Goal: Entertainment & Leisure: Browse casually

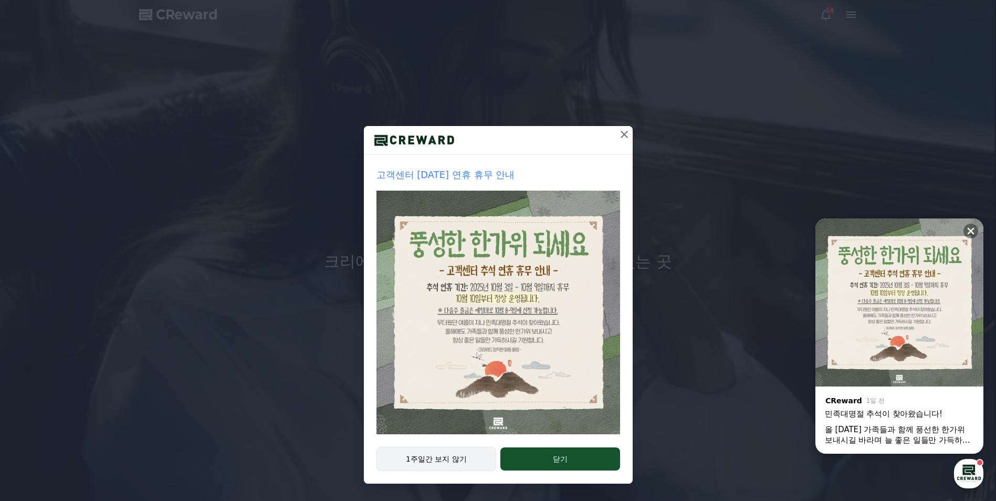
click at [470, 459] on button "1주일간 보지 않기" at bounding box center [436, 459] width 120 height 24
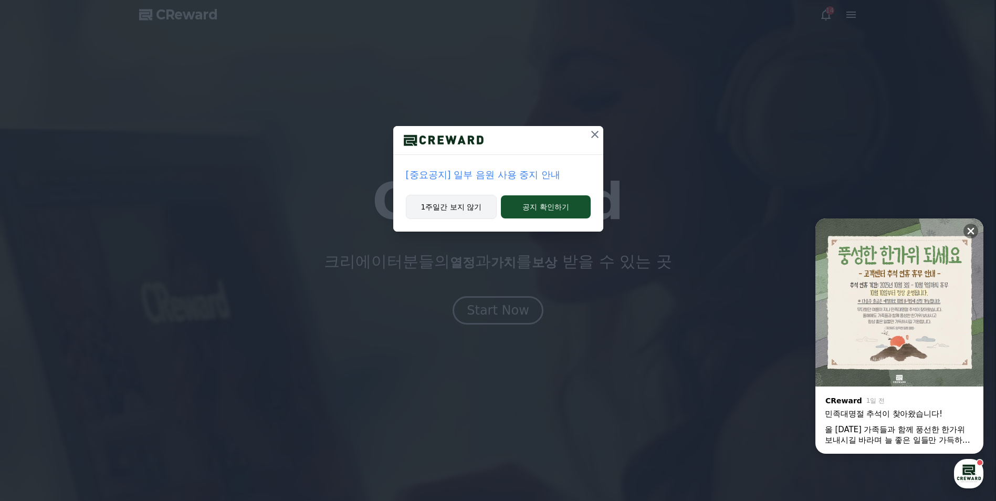
click at [488, 200] on button "1주일간 보지 않기" at bounding box center [451, 207] width 91 height 24
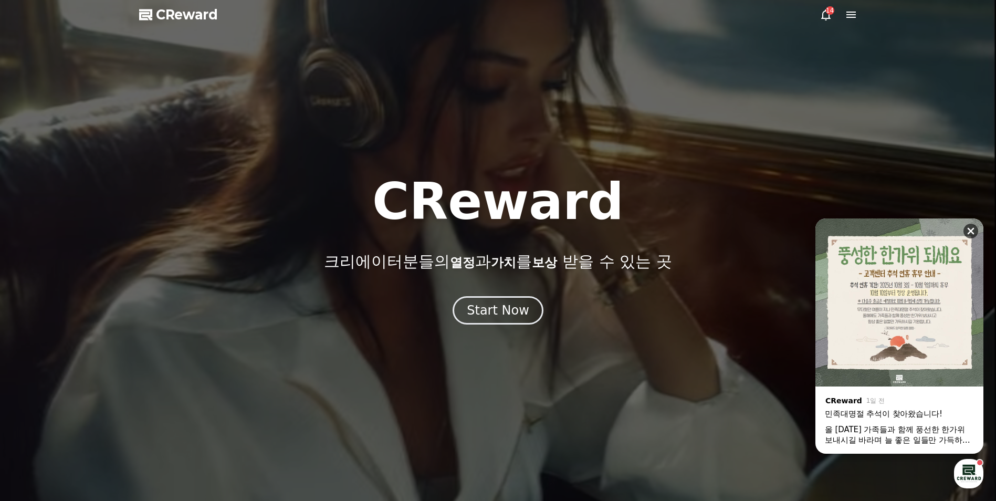
click at [964, 230] on button at bounding box center [970, 231] width 15 height 15
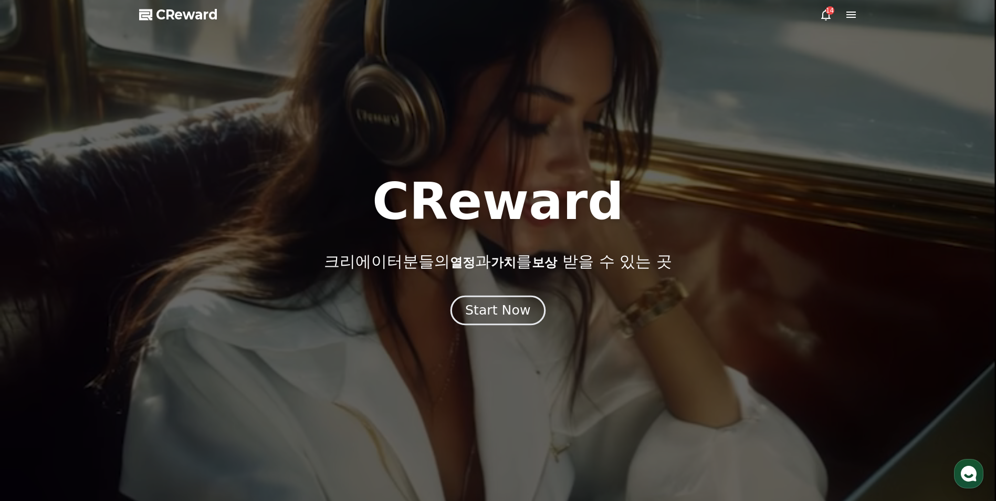
click at [511, 314] on div "Start Now" at bounding box center [497, 310] width 65 height 18
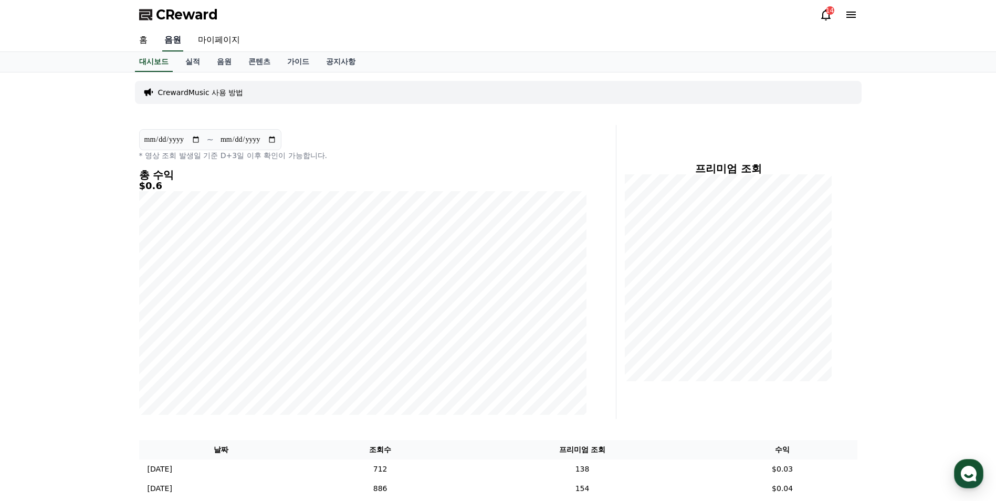
click at [171, 40] on link "음원" at bounding box center [172, 40] width 21 height 22
click at [219, 62] on link "음원" at bounding box center [223, 62] width 31 height 20
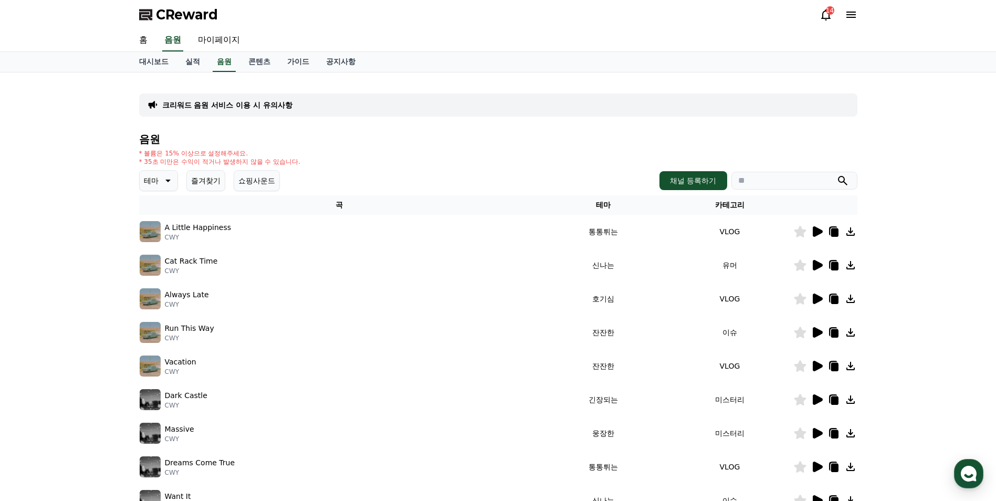
click at [168, 180] on icon at bounding box center [167, 181] width 5 height 3
click at [159, 223] on button "슬픈" at bounding box center [152, 223] width 23 height 23
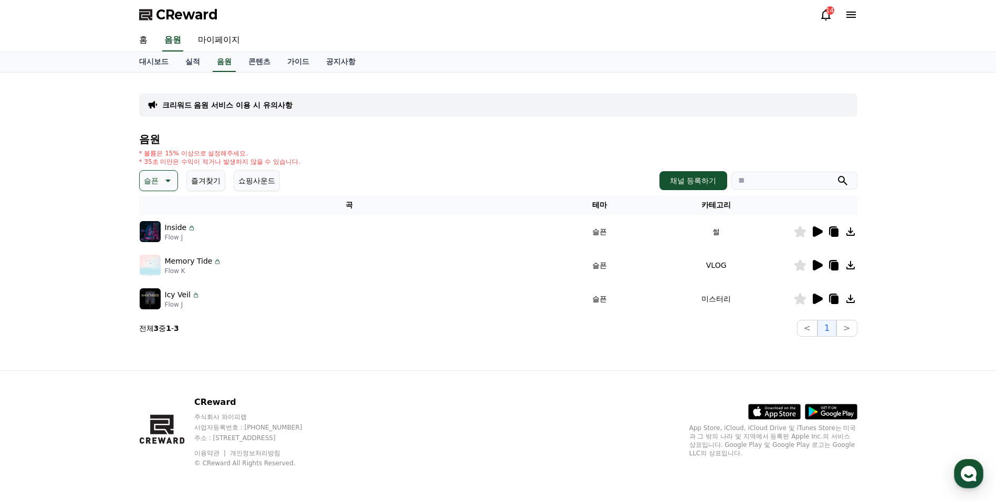
click at [817, 230] on icon at bounding box center [818, 231] width 10 height 10
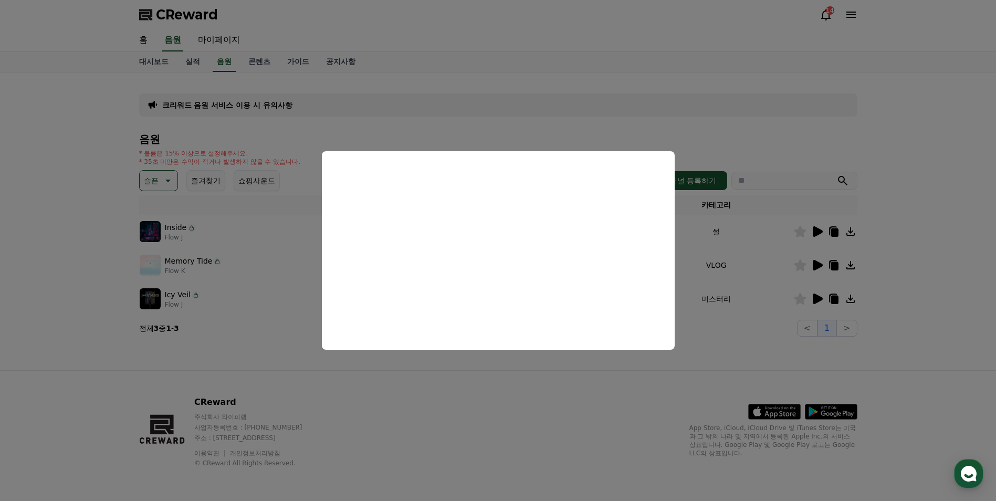
click at [638, 416] on button "close modal" at bounding box center [498, 250] width 996 height 501
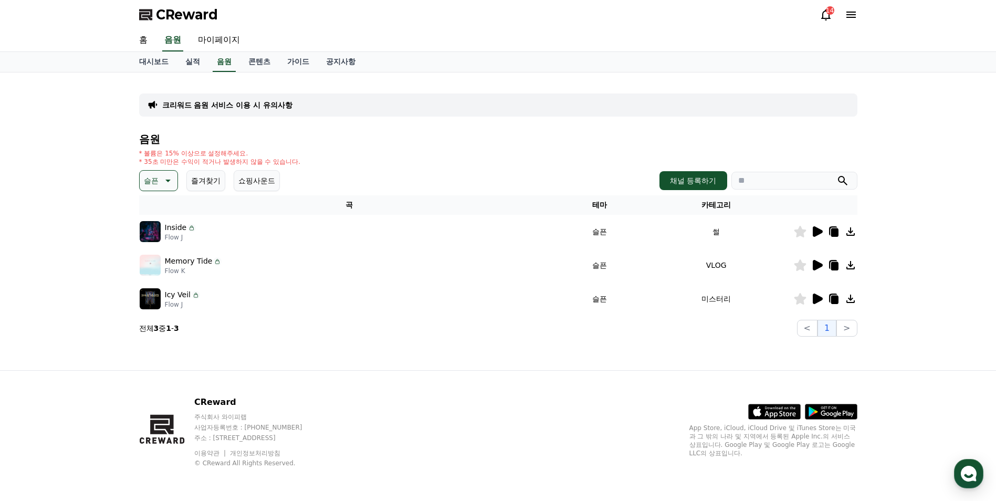
click at [818, 264] on icon at bounding box center [818, 265] width 10 height 10
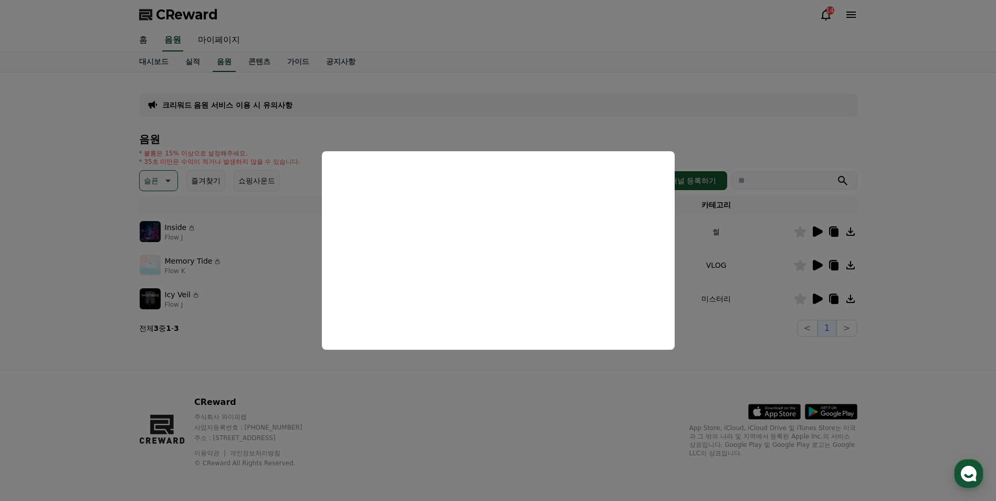
click at [816, 298] on button "close modal" at bounding box center [498, 250] width 996 height 501
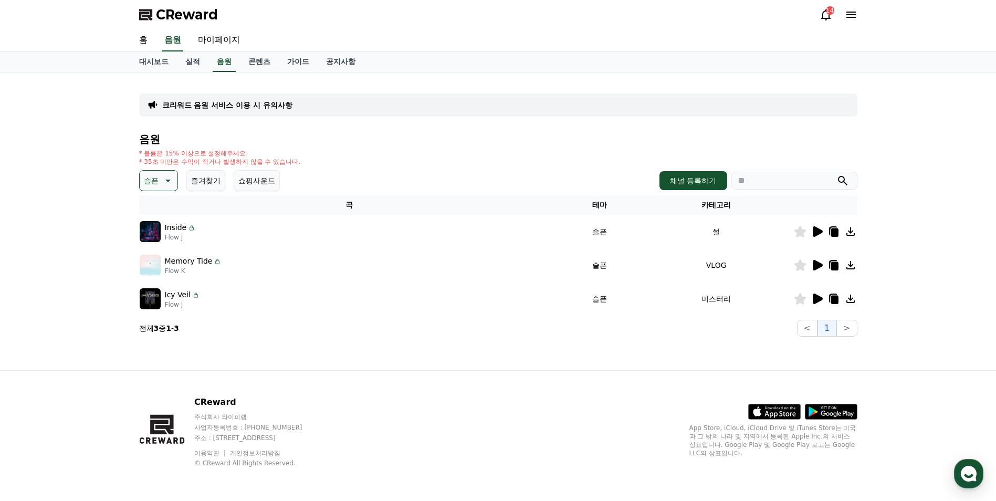
click at [817, 297] on icon at bounding box center [818, 298] width 10 height 10
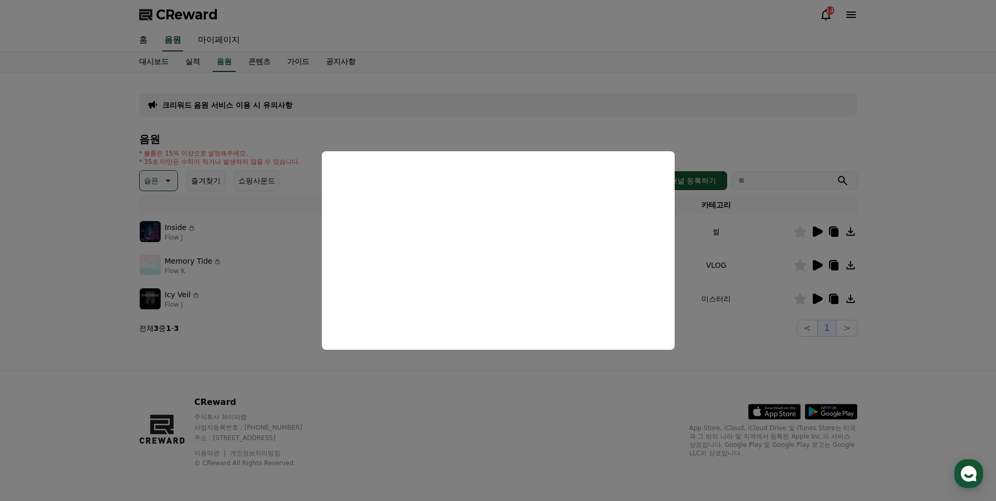
click at [898, 172] on button "close modal" at bounding box center [498, 250] width 996 height 501
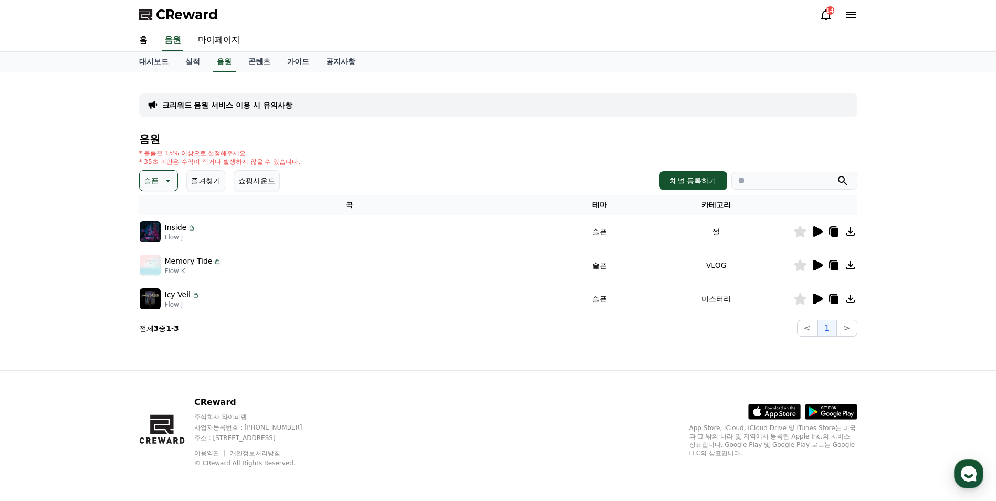
click at [165, 171] on button "슬픈" at bounding box center [158, 180] width 39 height 21
click at [156, 290] on button "잔잔한" at bounding box center [156, 290] width 30 height 23
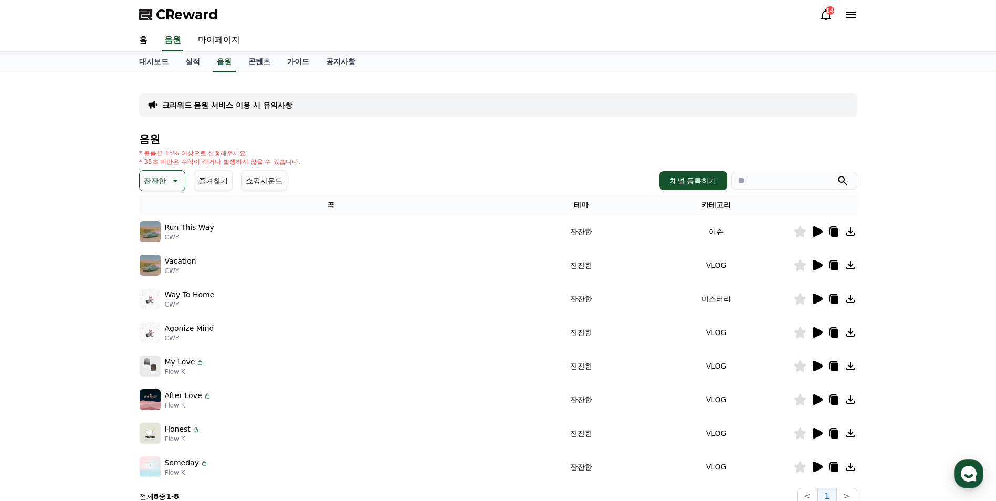
click at [816, 228] on icon at bounding box center [818, 231] width 10 height 10
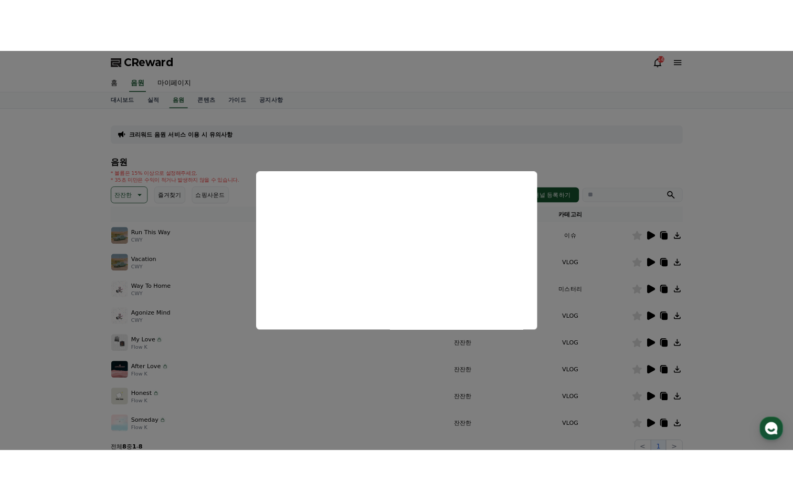
scroll to position [105, 0]
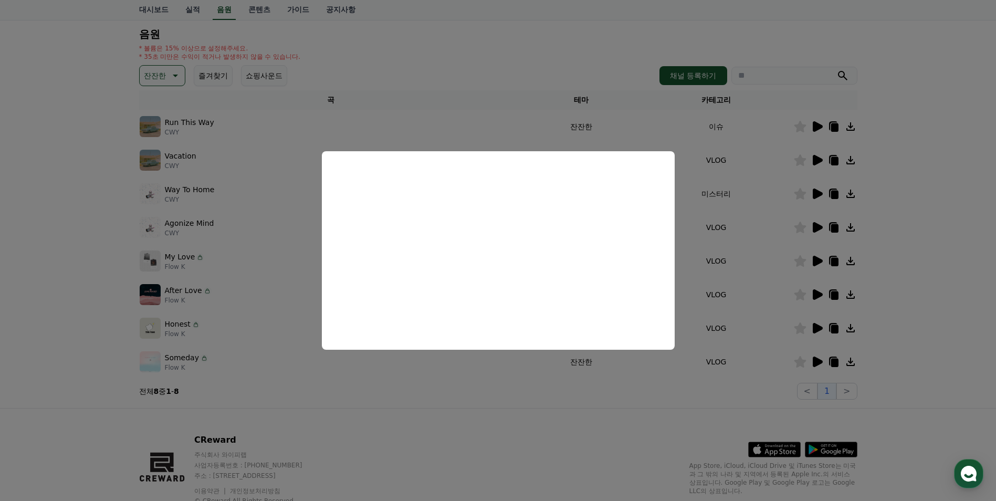
click at [812, 156] on button "close modal" at bounding box center [498, 250] width 996 height 501
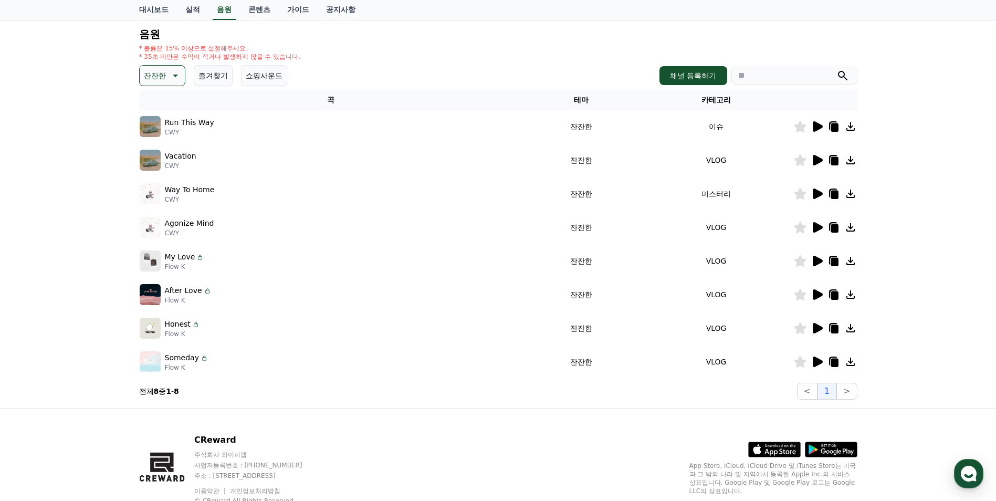
click at [815, 161] on icon at bounding box center [818, 160] width 10 height 10
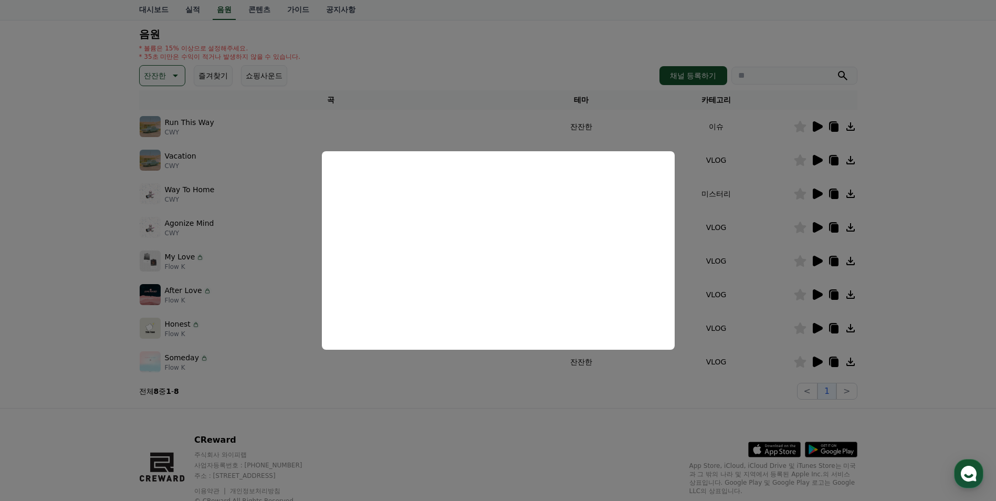
click at [813, 196] on button "close modal" at bounding box center [498, 250] width 996 height 501
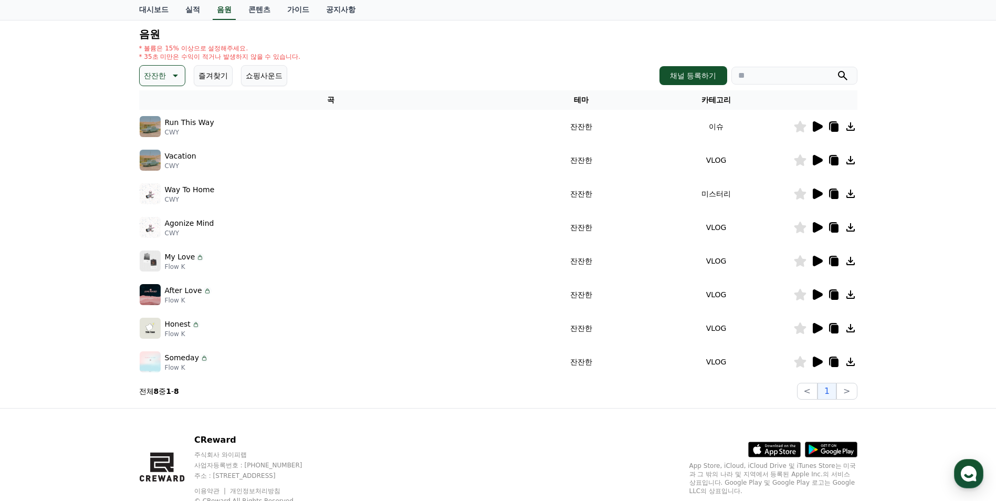
click at [813, 196] on icon at bounding box center [818, 193] width 10 height 10
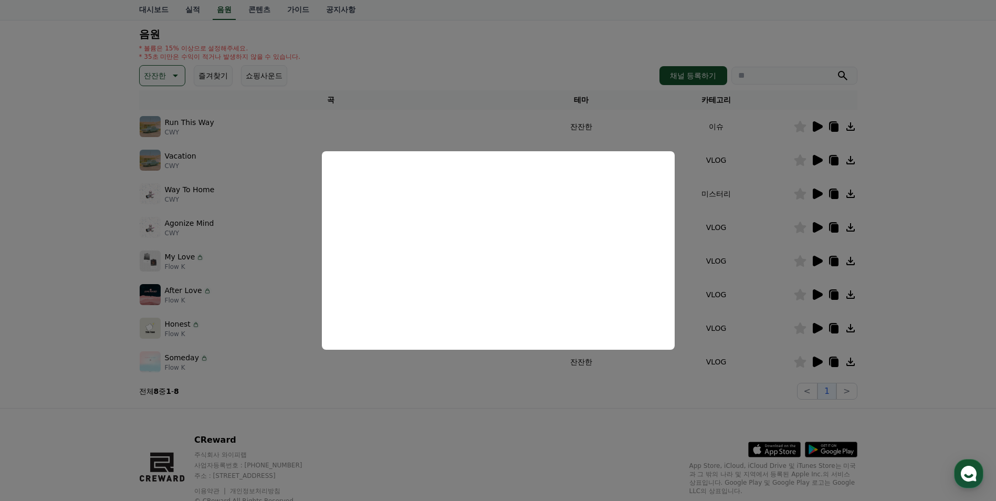
click at [817, 223] on button "close modal" at bounding box center [498, 250] width 996 height 501
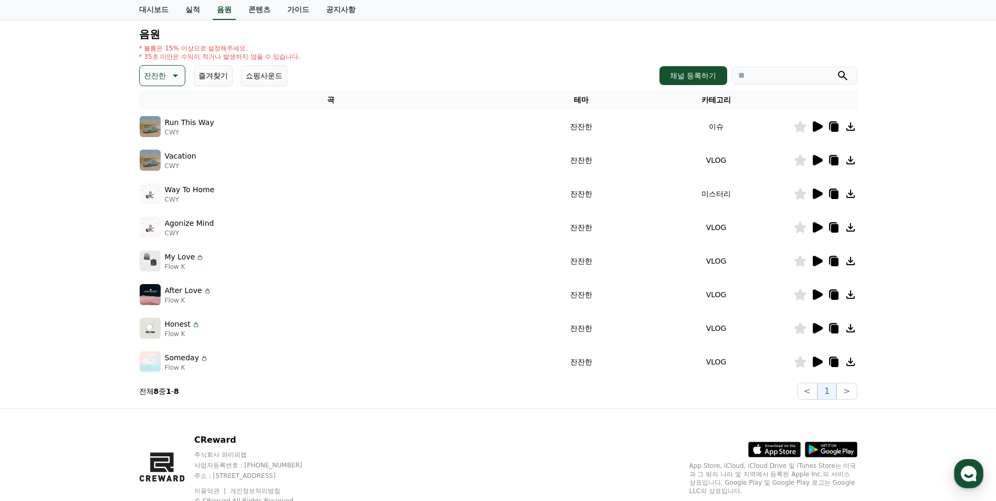
click at [814, 227] on icon at bounding box center [818, 227] width 10 height 10
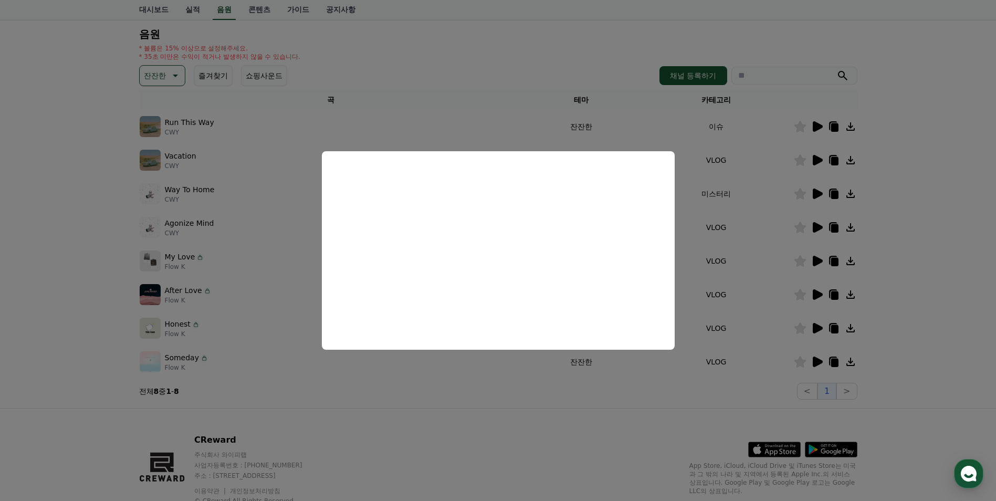
click at [891, 175] on button "close modal" at bounding box center [498, 250] width 996 height 501
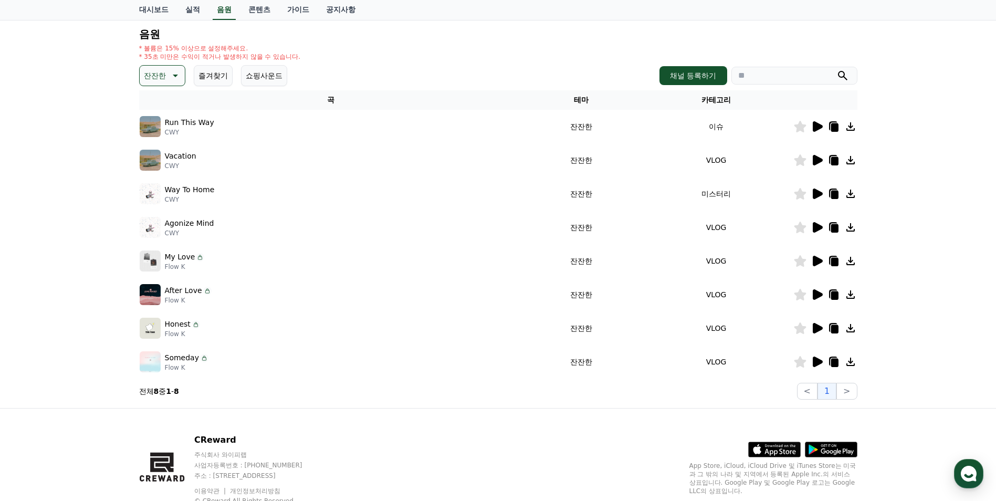
click at [851, 230] on icon at bounding box center [850, 227] width 13 height 13
click at [813, 258] on icon at bounding box center [818, 261] width 10 height 10
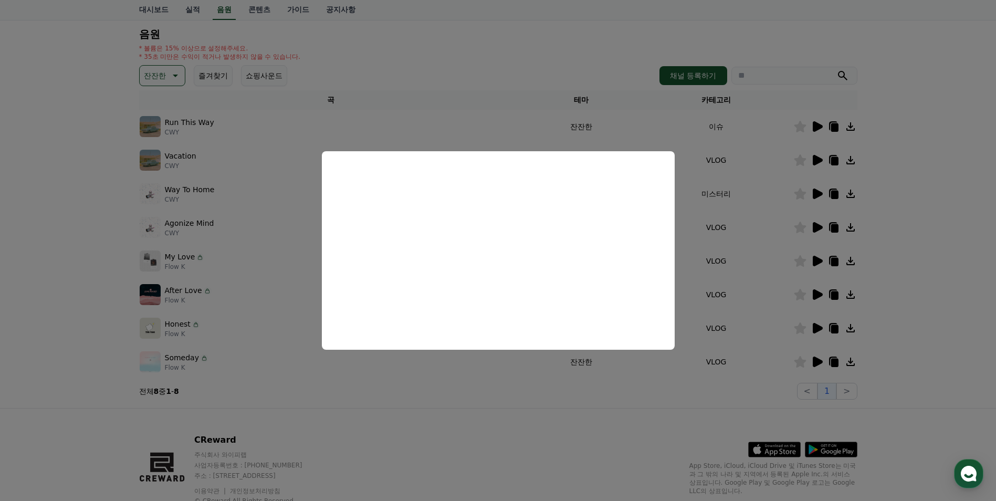
click at [938, 174] on button "close modal" at bounding box center [498, 250] width 996 height 501
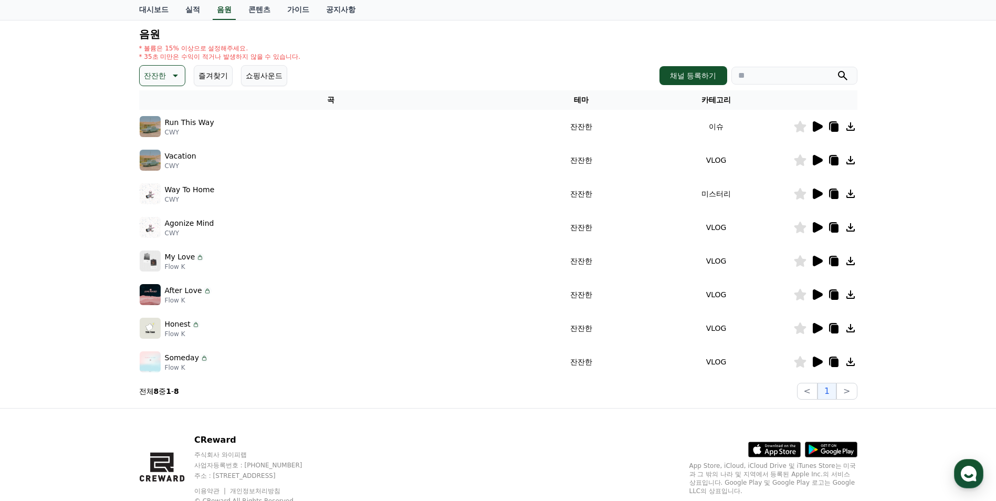
click at [817, 295] on icon at bounding box center [818, 294] width 10 height 10
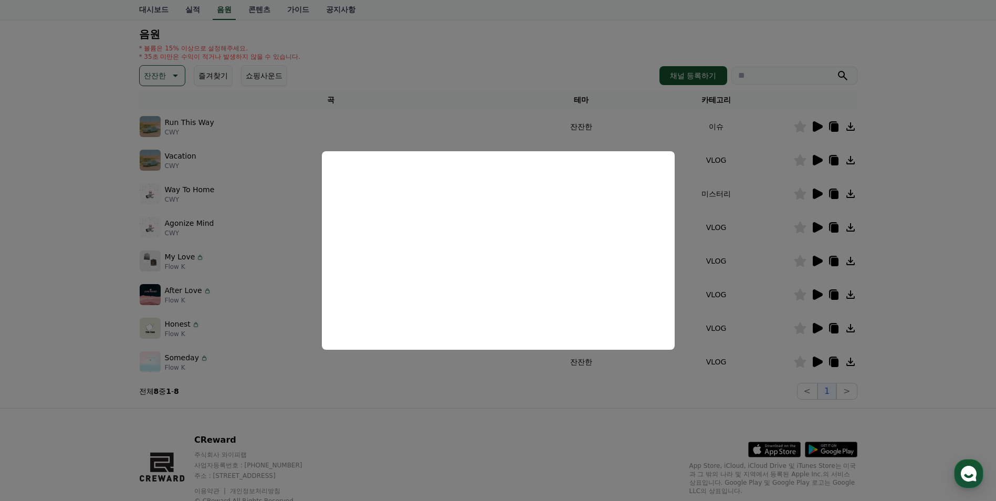
click at [917, 255] on button "close modal" at bounding box center [498, 250] width 996 height 501
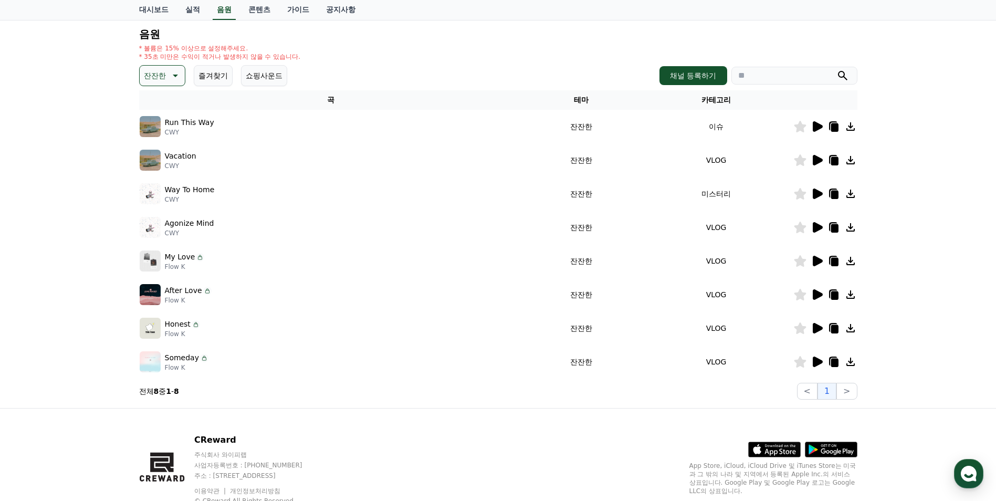
click at [816, 328] on icon at bounding box center [818, 328] width 10 height 10
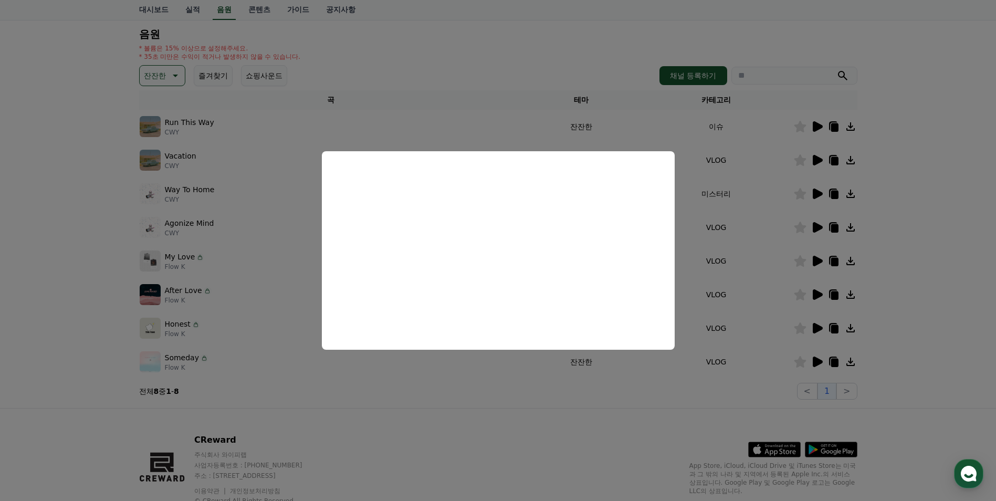
click at [852, 328] on button "close modal" at bounding box center [498, 250] width 996 height 501
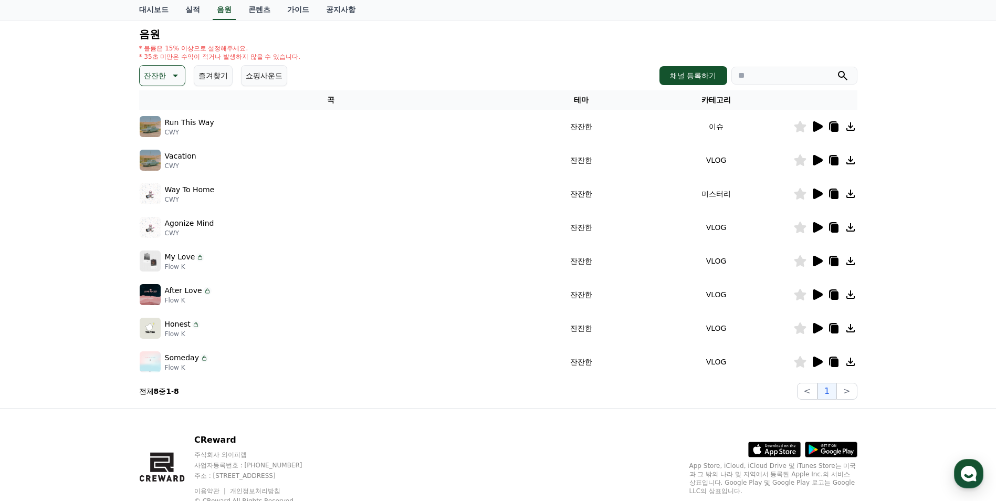
click at [852, 328] on icon at bounding box center [850, 328] width 8 height 8
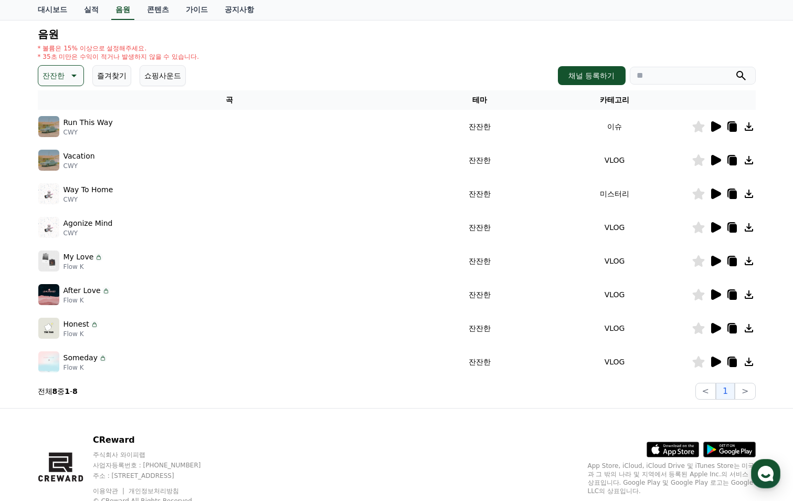
click at [495, 455] on div "CReward 주식회사 와이피랩 사업자등록번호 : 655-81-03655 주소 : 경기도 김포시 양촌읍 양곡로 495, 3층 305-비이16호…" at bounding box center [396, 473] width 735 height 130
click at [714, 361] on icon at bounding box center [716, 361] width 10 height 10
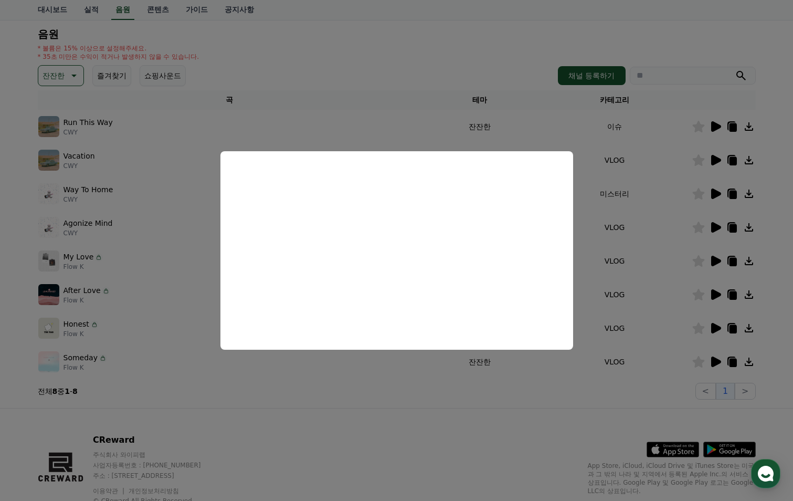
click at [63, 71] on button "close modal" at bounding box center [396, 250] width 793 height 501
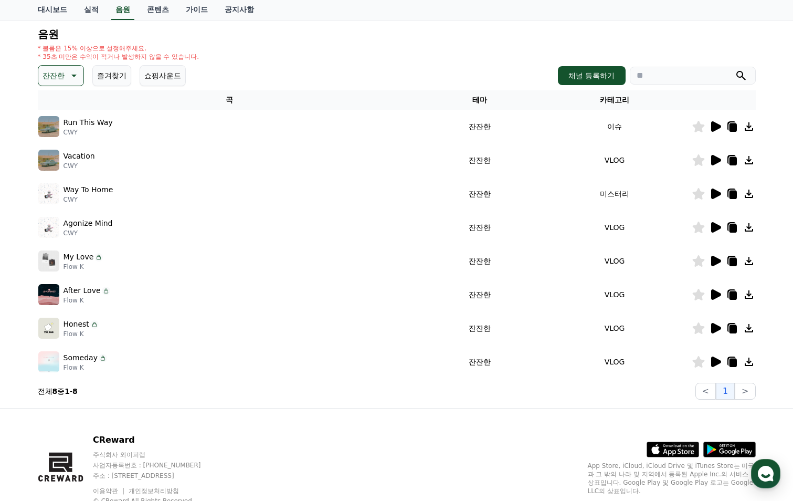
click at [63, 71] on p "잔잔한" at bounding box center [54, 75] width 22 height 15
click at [50, 101] on button "슬픈" at bounding box center [50, 105] width 23 height 23
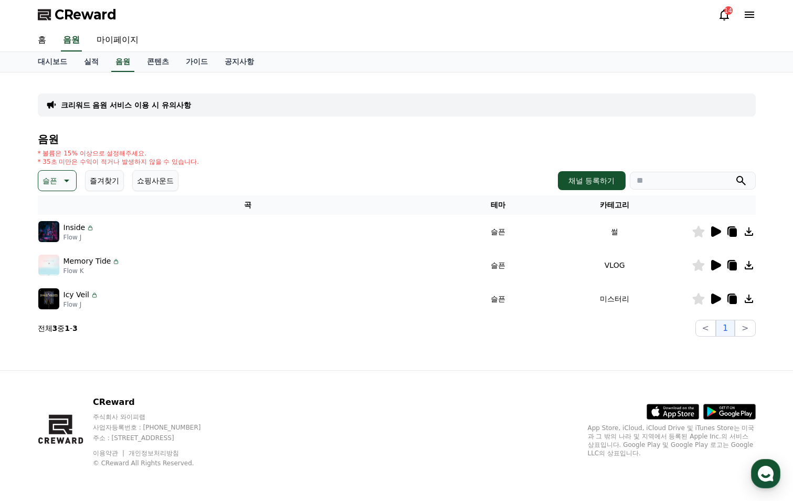
click at [714, 233] on icon at bounding box center [716, 231] width 10 height 10
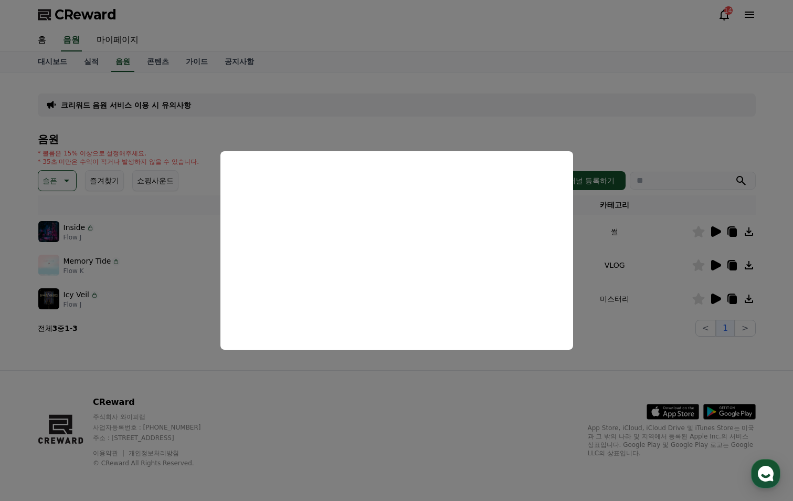
click at [716, 266] on button "close modal" at bounding box center [396, 250] width 793 height 501
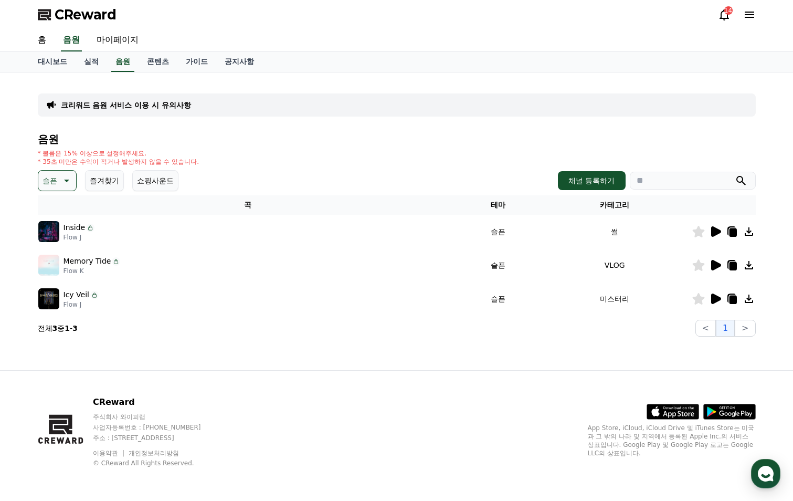
click at [716, 266] on icon at bounding box center [716, 265] width 10 height 10
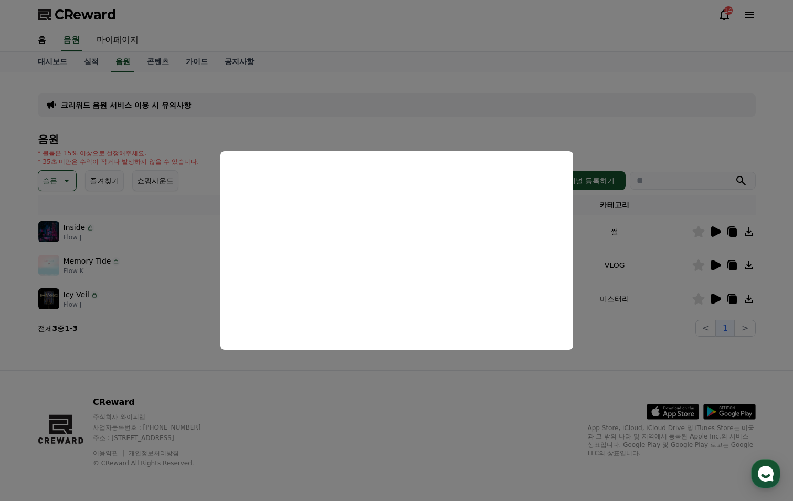
click at [542, 394] on button "close modal" at bounding box center [396, 250] width 793 height 501
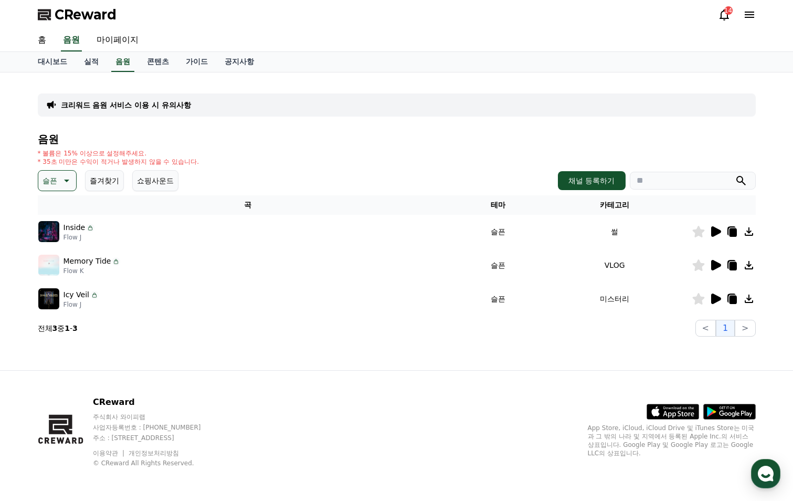
click at [721, 302] on icon at bounding box center [715, 298] width 13 height 13
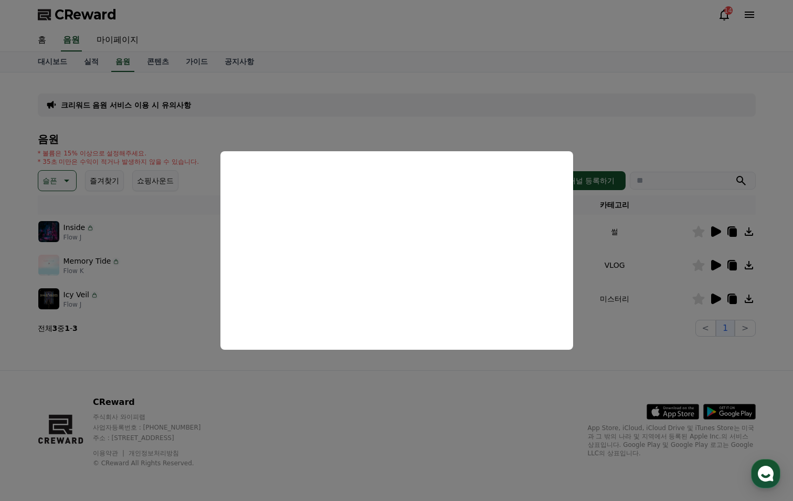
click at [745, 265] on button "close modal" at bounding box center [396, 250] width 793 height 501
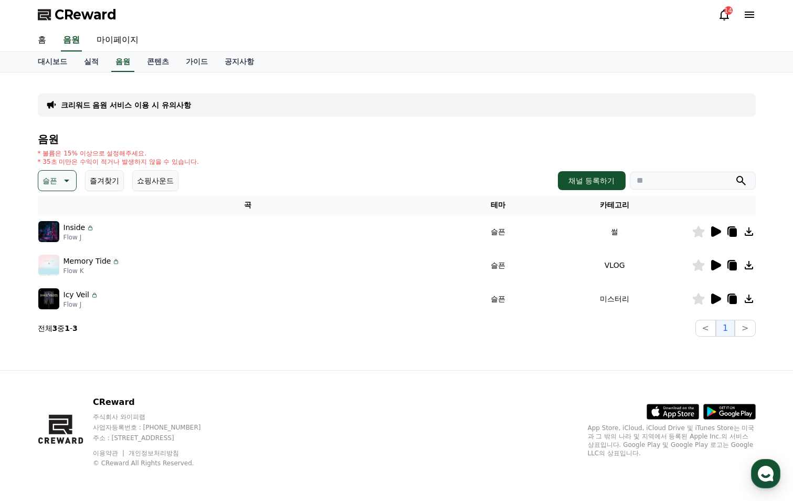
click at [751, 265] on icon at bounding box center [749, 265] width 13 height 13
click at [55, 189] on button "슬픈" at bounding box center [57, 180] width 39 height 21
click at [56, 239] on button "잔잔한" at bounding box center [54, 237] width 30 height 23
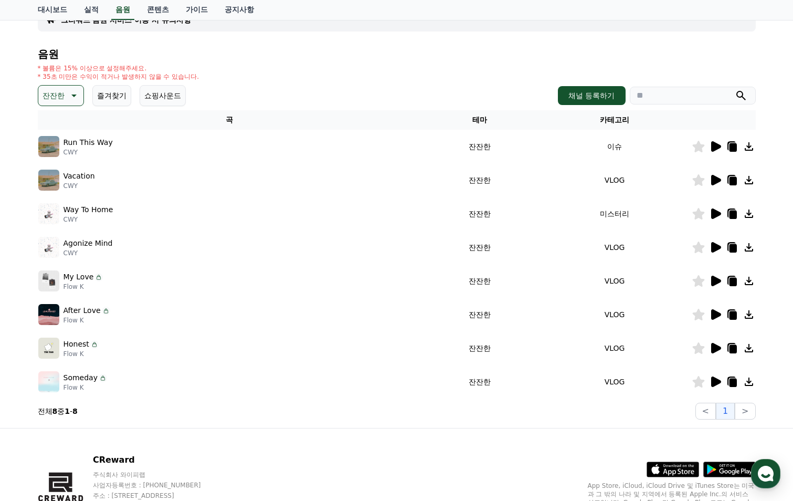
scroll to position [38, 0]
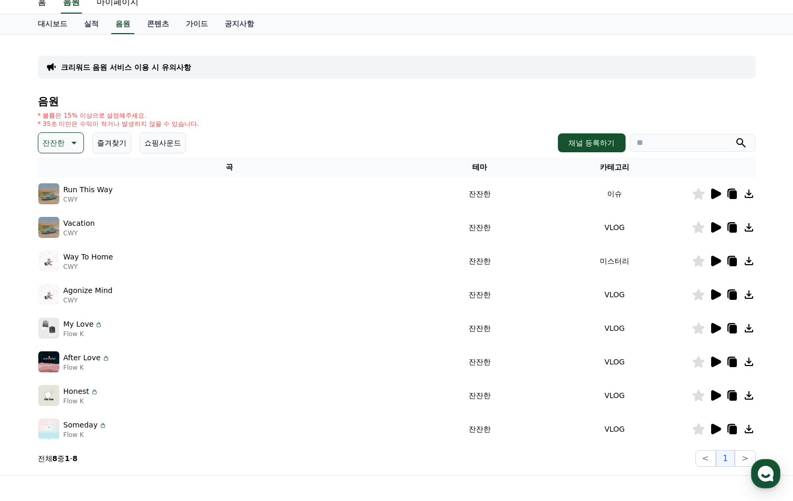
click at [47, 142] on p "잔잔한" at bounding box center [54, 142] width 22 height 15
click at [57, 195] on button "감동적인" at bounding box center [58, 202] width 38 height 23
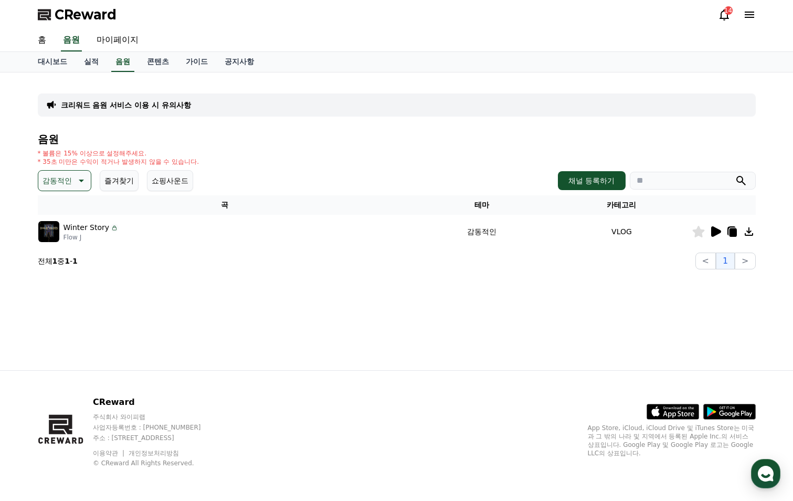
click at [719, 235] on icon at bounding box center [715, 231] width 13 height 13
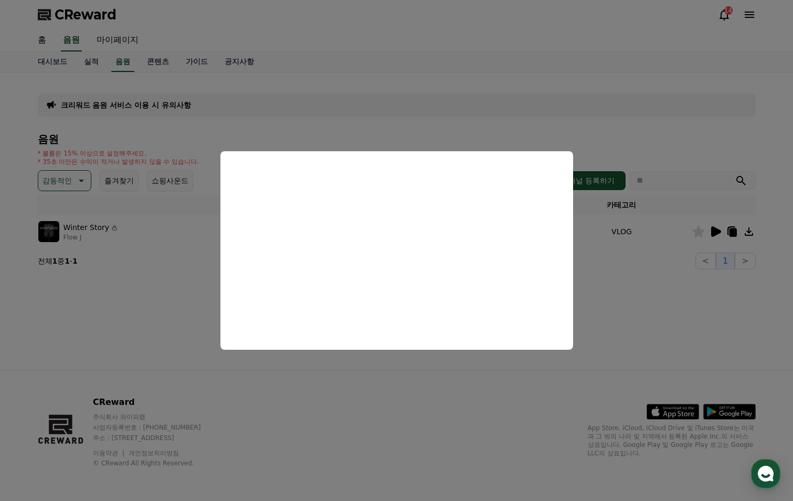
click at [749, 234] on button "close modal" at bounding box center [396, 250] width 793 height 501
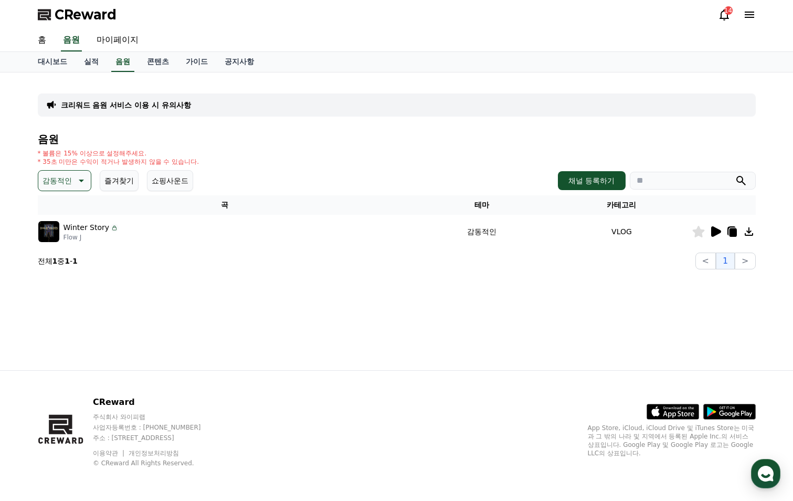
click at [749, 234] on icon at bounding box center [749, 231] width 13 height 13
click at [85, 178] on icon at bounding box center [80, 180] width 13 height 13
click at [61, 250] on button "분위기있는" at bounding box center [61, 246] width 45 height 23
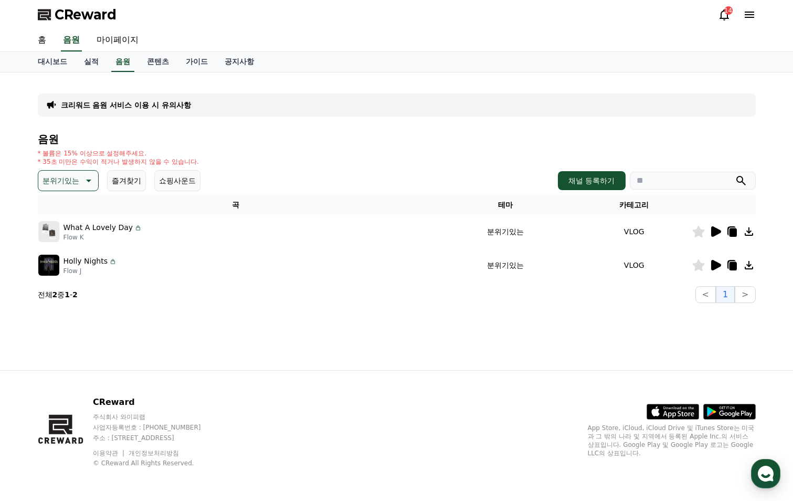
click at [717, 226] on icon at bounding box center [715, 231] width 13 height 13
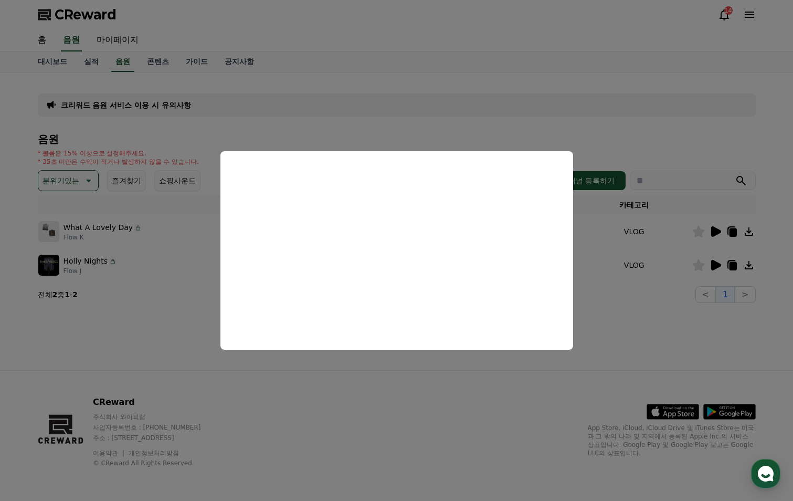
click at [711, 268] on button "close modal" at bounding box center [396, 250] width 793 height 501
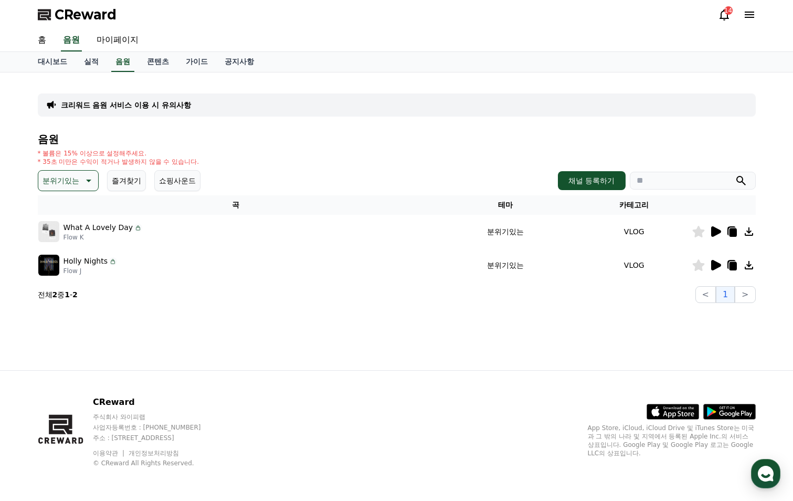
click at [711, 268] on icon at bounding box center [716, 265] width 10 height 10
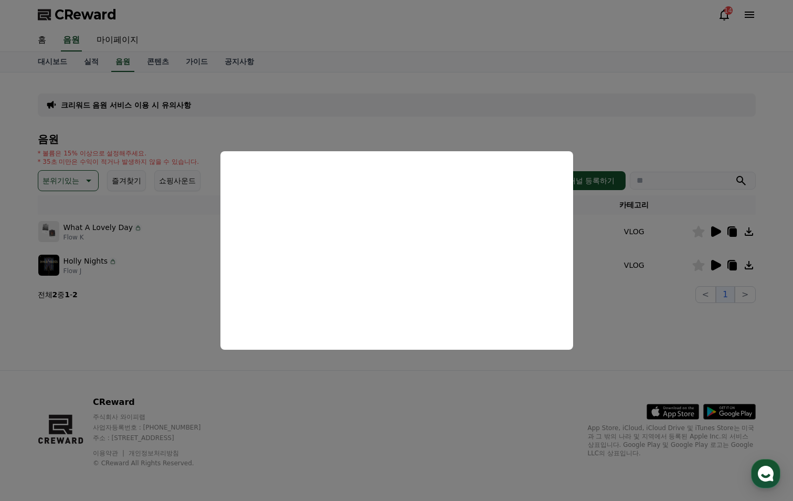
click at [475, 383] on button "close modal" at bounding box center [396, 250] width 793 height 501
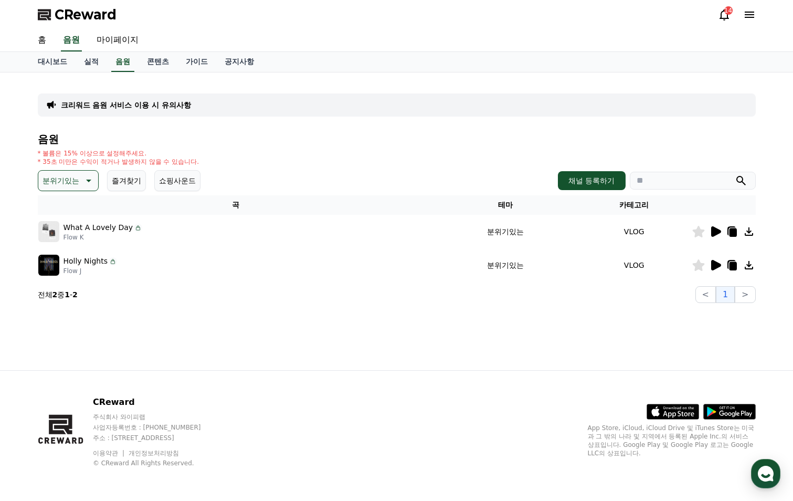
click at [54, 178] on p "분위기있는" at bounding box center [61, 180] width 37 height 15
click at [67, 247] on button "드라마틱" at bounding box center [58, 244] width 38 height 23
